Goal: Task Accomplishment & Management: Manage account settings

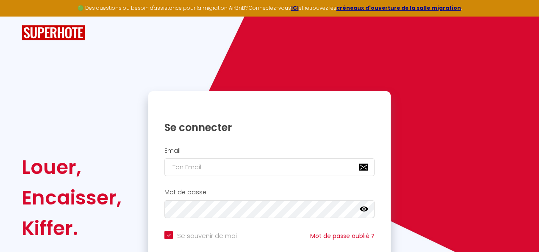
checkbox input "true"
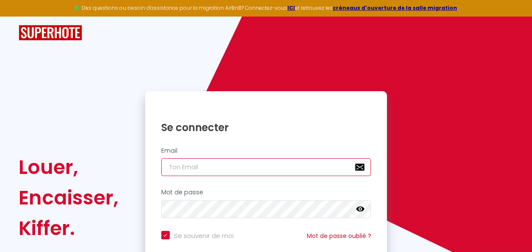
click at [204, 166] on input "email" at bounding box center [266, 167] width 210 height 18
type input "[PERSON_NAME][EMAIL_ADDRESS][DOMAIN_NAME]"
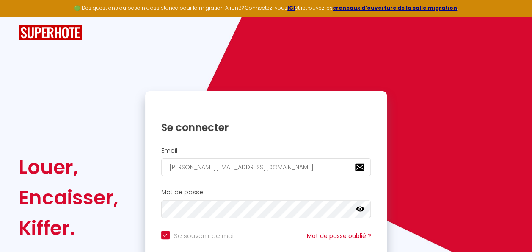
click at [359, 208] on icon at bounding box center [360, 209] width 8 height 8
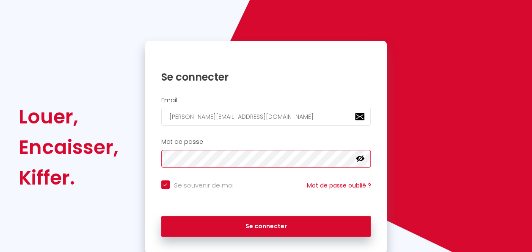
scroll to position [51, 0]
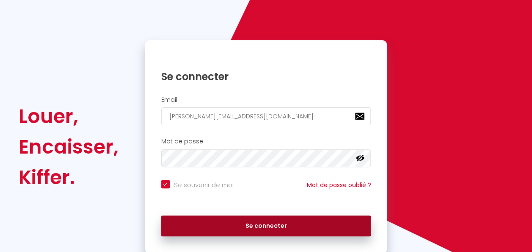
click at [282, 227] on button "Se connecter" at bounding box center [266, 225] width 210 height 21
checkbox input "true"
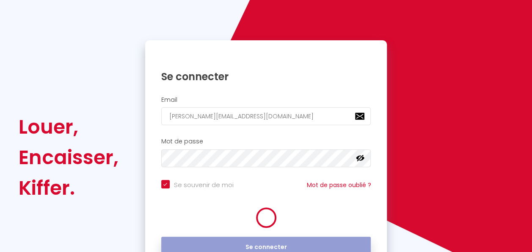
scroll to position [61, 0]
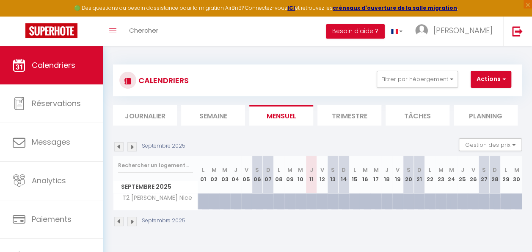
click at [133, 219] on img at bounding box center [131, 220] width 9 height 9
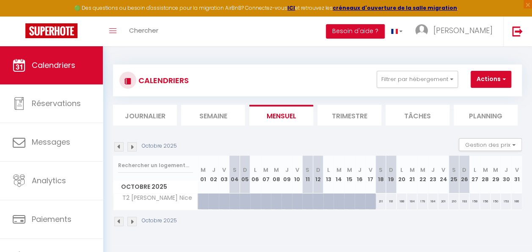
drag, startPoint x: 373, startPoint y: 202, endPoint x: 512, endPoint y: 203, distance: 139.3
click at [512, 203] on tr "T2 [PERSON_NAME] Nice 179 188 197 206 176 176 166 170 179 189 199" at bounding box center [317, 201] width 409 height 17
drag, startPoint x: 512, startPoint y: 203, endPoint x: 492, endPoint y: 81, distance: 123.7
click at [492, 81] on button "Actions" at bounding box center [491, 79] width 41 height 17
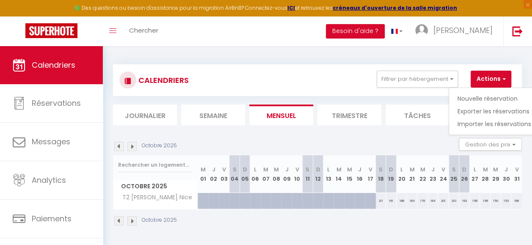
click at [378, 204] on div "211" at bounding box center [381, 201] width 11 height 16
type input "211"
type input "[DATE]"
type input "Dim 19 Octobre 2025"
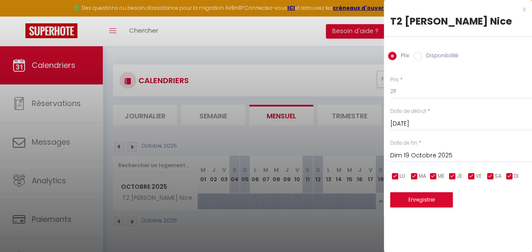
click at [416, 58] on input "Disponibilité" at bounding box center [418, 56] width 8 height 8
radio input "true"
radio input "false"
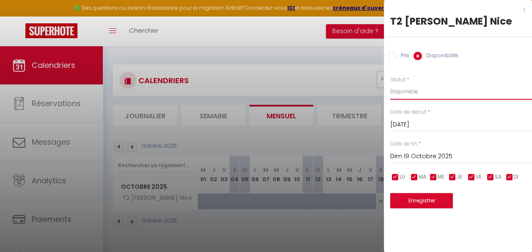
click at [400, 93] on select "Disponible Indisponible" at bounding box center [461, 91] width 142 height 16
select select "0"
click at [390, 83] on select "Disponible Indisponible" at bounding box center [461, 91] width 142 height 16
click at [397, 179] on input "checkbox" at bounding box center [395, 177] width 8 height 8
checkbox input "false"
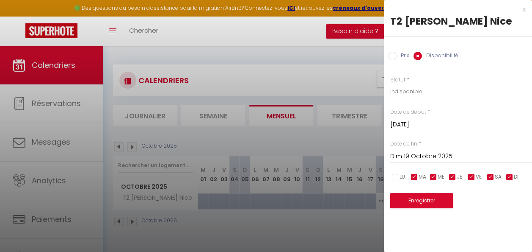
click at [414, 178] on input "checkbox" at bounding box center [414, 177] width 8 height 8
checkbox input "false"
click at [434, 177] on input "checkbox" at bounding box center [433, 177] width 8 height 8
checkbox input "false"
click at [453, 176] on input "checkbox" at bounding box center [452, 177] width 8 height 8
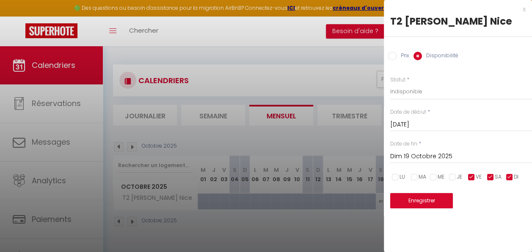
click at [453, 176] on input "checkbox" at bounding box center [452, 177] width 8 height 8
checkbox input "true"
click at [432, 176] on input "checkbox" at bounding box center [433, 177] width 8 height 8
checkbox input "true"
click at [414, 177] on input "checkbox" at bounding box center [414, 177] width 8 height 8
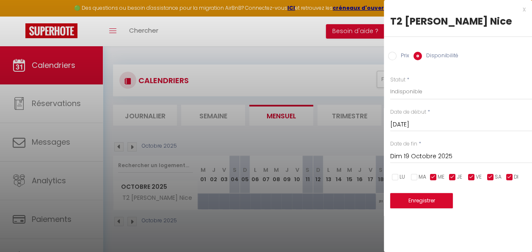
checkbox input "true"
click at [392, 178] on input "checkbox" at bounding box center [395, 177] width 8 height 8
checkbox input "true"
click at [415, 157] on input "Dim 19 Octobre 2025" at bounding box center [461, 156] width 142 height 11
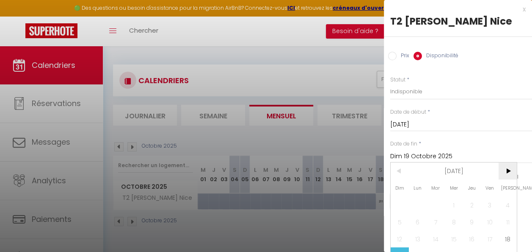
click at [508, 168] on span ">" at bounding box center [508, 170] width 18 height 17
click at [403, 224] on span "2" at bounding box center [400, 221] width 18 height 17
type input "Dim 02 Novembre 2025"
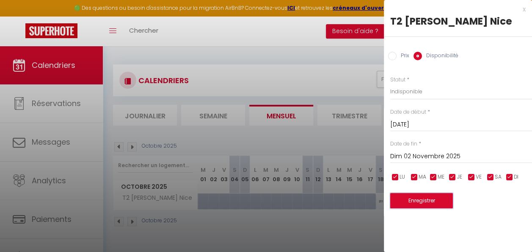
click at [427, 202] on button "Enregistrer" at bounding box center [421, 200] width 63 height 15
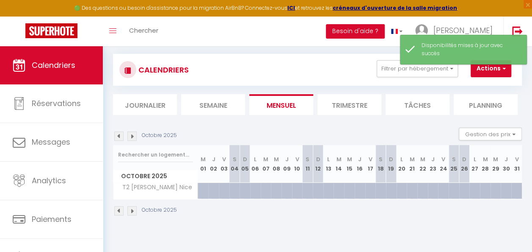
scroll to position [11, 0]
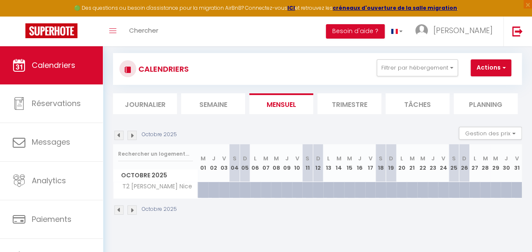
click at [132, 209] on img at bounding box center [131, 209] width 9 height 9
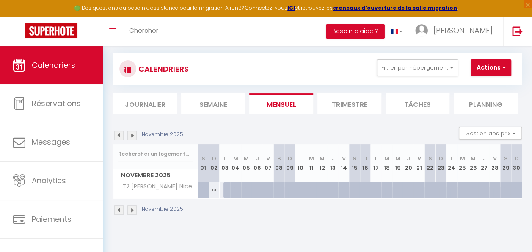
click at [210, 187] on div "171" at bounding box center [214, 190] width 11 height 16
select select "1"
type input "Dim 02 Novembre 2025"
type input "Lun 03 Novembre 2025"
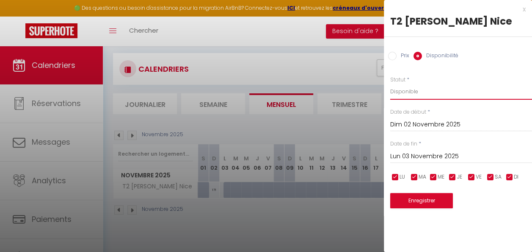
click at [409, 89] on select "Disponible Indisponible" at bounding box center [461, 91] width 142 height 16
select select "0"
click at [390, 83] on select "Disponible Indisponible" at bounding box center [461, 91] width 142 height 16
click at [404, 197] on button "Enregistrer" at bounding box center [421, 200] width 63 height 15
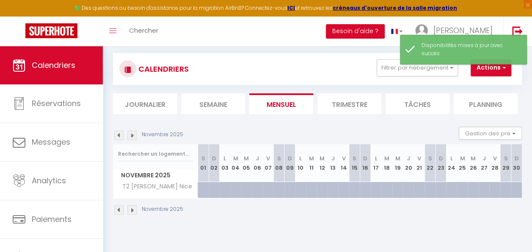
click at [130, 208] on img at bounding box center [131, 209] width 9 height 9
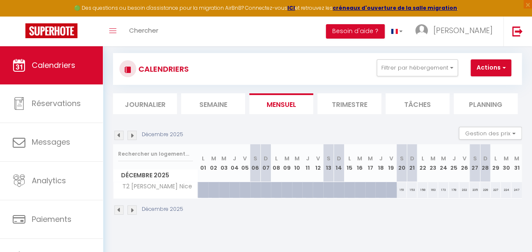
click at [397, 188] on div "151" at bounding box center [402, 190] width 11 height 16
select select "1"
type input "[DATE]"
type input "Dim 21 Décembre 2025"
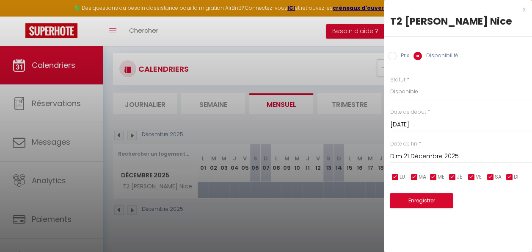
click at [412, 157] on input "Dim 21 Décembre 2025" at bounding box center [461, 156] width 142 height 11
click at [370, 196] on div at bounding box center [266, 126] width 532 height 252
select select
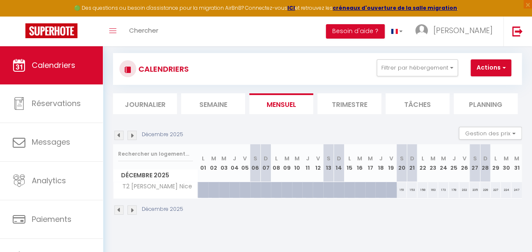
click at [398, 188] on div "151" at bounding box center [402, 190] width 11 height 16
select select "1"
type input "[DATE]"
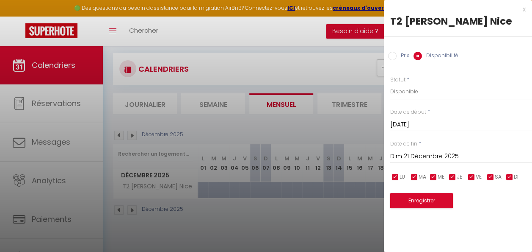
click at [425, 158] on input "Dim 21 Décembre 2025" at bounding box center [461, 156] width 142 height 11
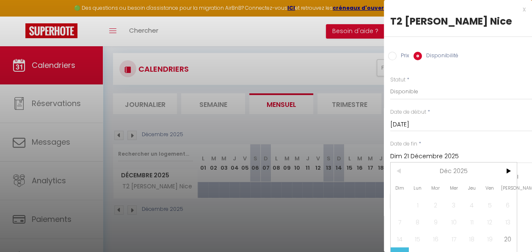
scroll to position [36, 0]
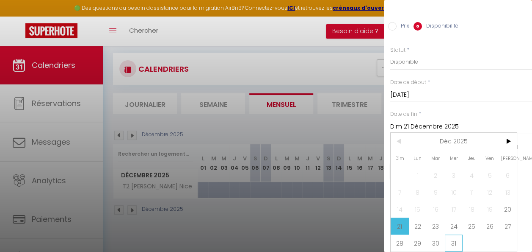
click at [451, 239] on span "31" at bounding box center [454, 242] width 18 height 17
type input "Mer 31 Décembre 2025"
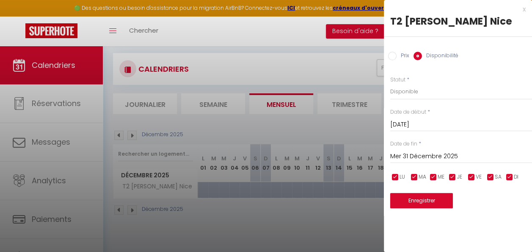
scroll to position [0, 0]
click at [412, 92] on select "Disponible Indisponible" at bounding box center [461, 91] width 142 height 16
select select "0"
click at [390, 83] on select "Disponible Indisponible" at bounding box center [461, 91] width 142 height 16
click at [400, 201] on button "Enregistrer" at bounding box center [421, 200] width 63 height 15
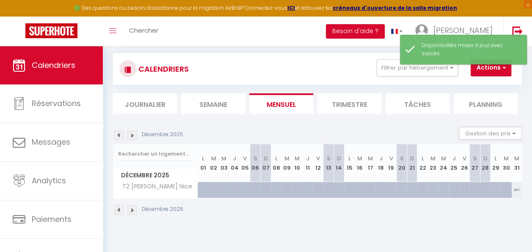
click at [512, 185] on div "247" at bounding box center [517, 190] width 11 height 16
select select "1"
type input "Mer 31 Décembre 2025"
type input "Jeu 01 Janvier 2026"
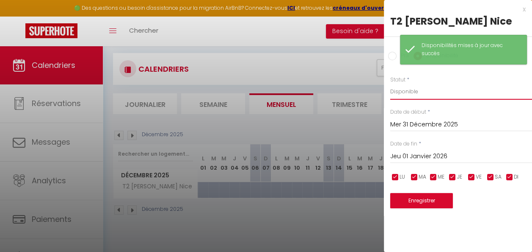
click at [432, 91] on select "Disponible Indisponible" at bounding box center [461, 91] width 142 height 16
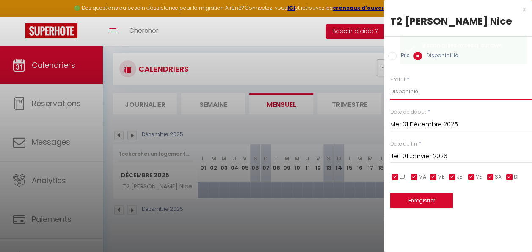
select select "0"
click at [390, 83] on select "Disponible Indisponible" at bounding box center [461, 91] width 142 height 16
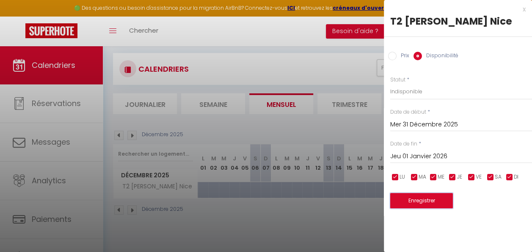
click at [420, 199] on button "Enregistrer" at bounding box center [421, 200] width 63 height 15
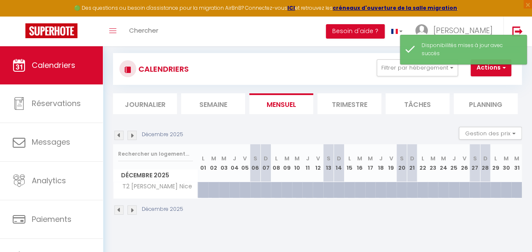
click at [133, 210] on img at bounding box center [131, 209] width 9 height 9
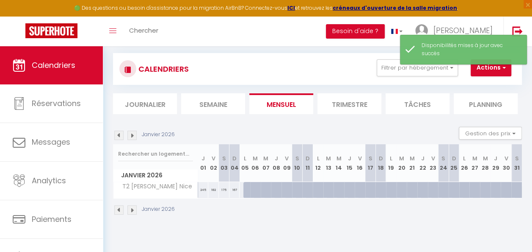
click at [202, 185] on div "245" at bounding box center [203, 190] width 11 height 16
select select "1"
type input "Jeu 01 Janvier 2026"
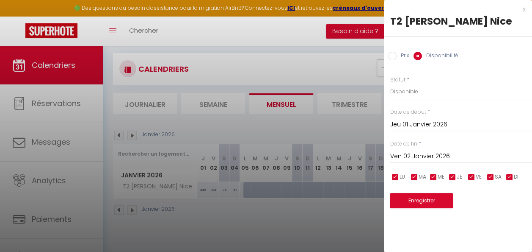
click at [407, 156] on input "Ven 02 Janvier 2026" at bounding box center [461, 156] width 142 height 11
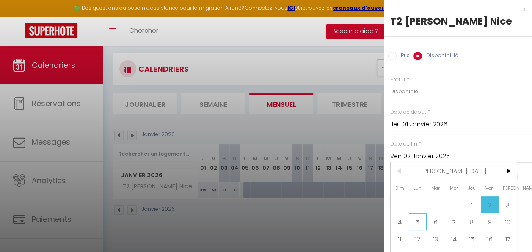
click at [418, 220] on span "5" at bounding box center [418, 221] width 18 height 17
type input "Lun 05 Janvier 2026"
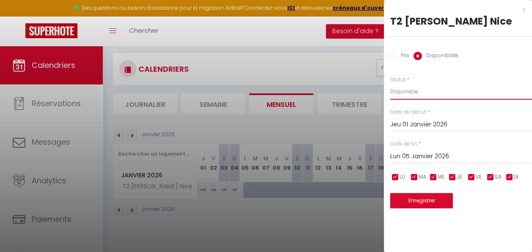
click at [396, 90] on select "Disponible Indisponible" at bounding box center [461, 91] width 142 height 16
select select "0"
click at [390, 83] on select "Disponible Indisponible" at bounding box center [461, 91] width 142 height 16
click at [420, 205] on button "Enregistrer" at bounding box center [421, 200] width 63 height 15
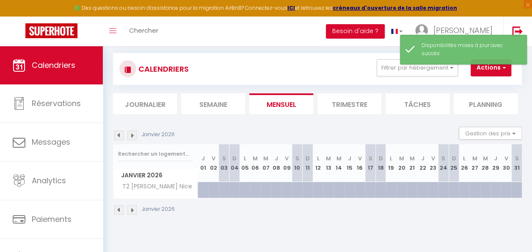
click at [134, 210] on img at bounding box center [131, 209] width 9 height 9
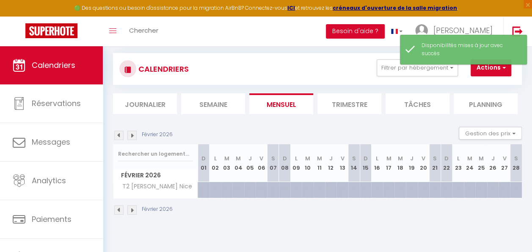
click at [134, 210] on img at bounding box center [131, 209] width 9 height 9
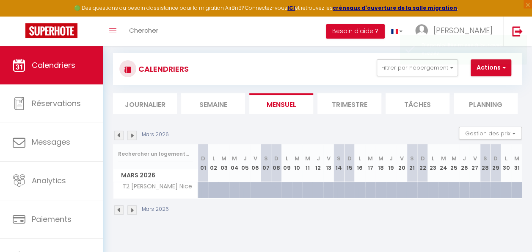
click at [134, 210] on img at bounding box center [131, 209] width 9 height 9
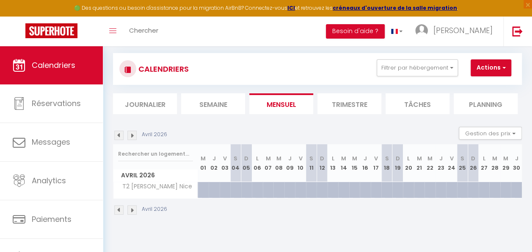
click at [134, 210] on img at bounding box center [131, 209] width 9 height 9
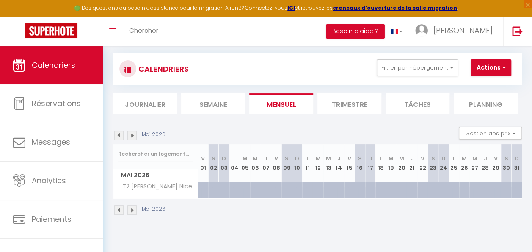
click at [134, 210] on img at bounding box center [131, 209] width 9 height 9
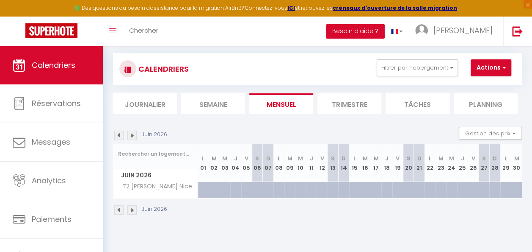
click at [134, 210] on img at bounding box center [131, 209] width 9 height 9
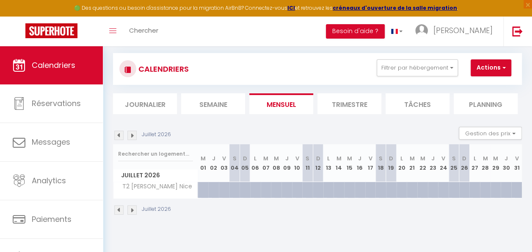
click at [134, 210] on img at bounding box center [131, 209] width 9 height 9
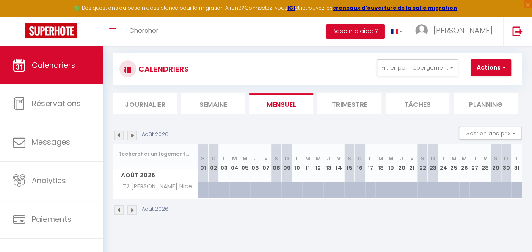
click at [134, 210] on img at bounding box center [131, 209] width 9 height 9
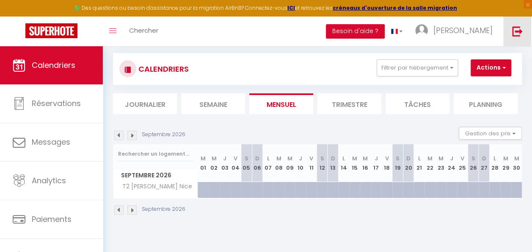
click at [512, 35] on link at bounding box center [518, 32] width 28 height 30
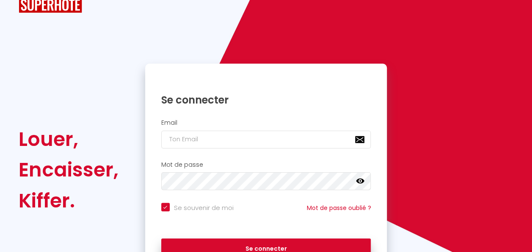
scroll to position [77, 0]
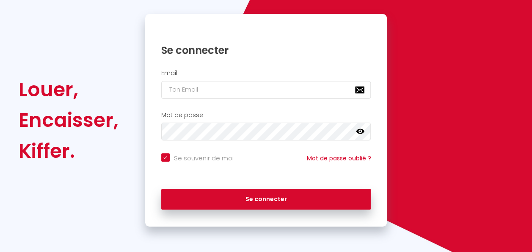
checkbox input "true"
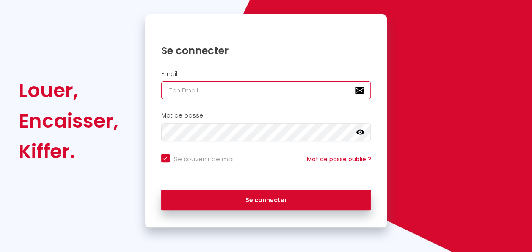
type input "[PERSON_NAME][EMAIL_ADDRESS][DOMAIN_NAME]"
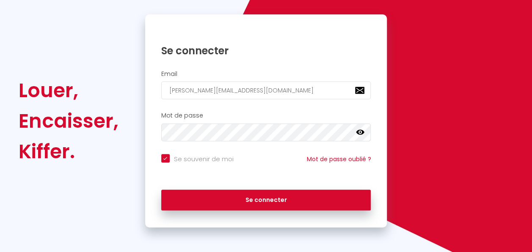
checkbox input "true"
